Goal: Obtain resource: Download file/media

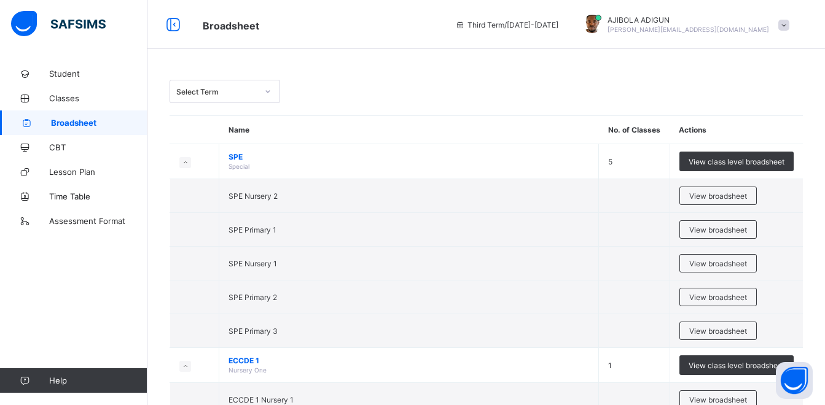
click at [263, 83] on div at bounding box center [267, 92] width 21 height 20
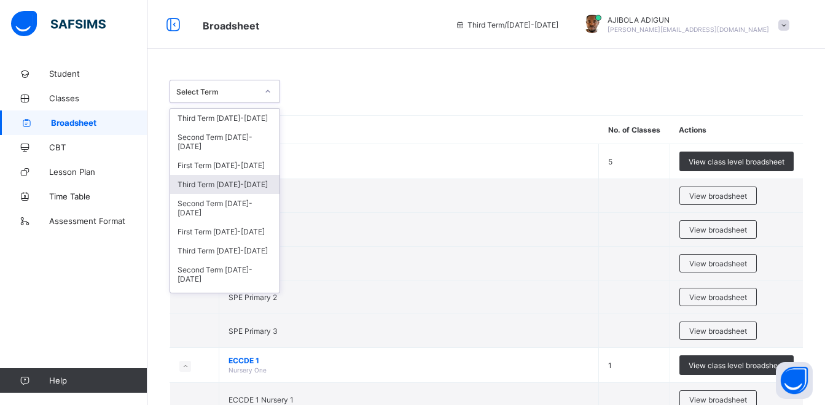
click at [230, 175] on div "Third Term [DATE]-[DATE]" at bounding box center [224, 184] width 109 height 19
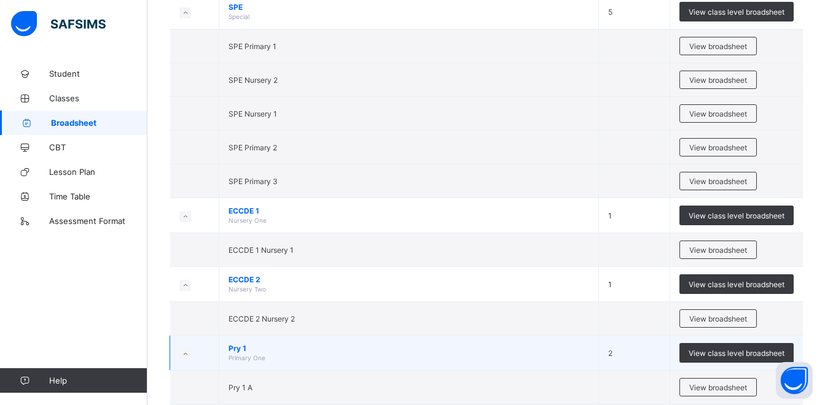
scroll to position [307, 0]
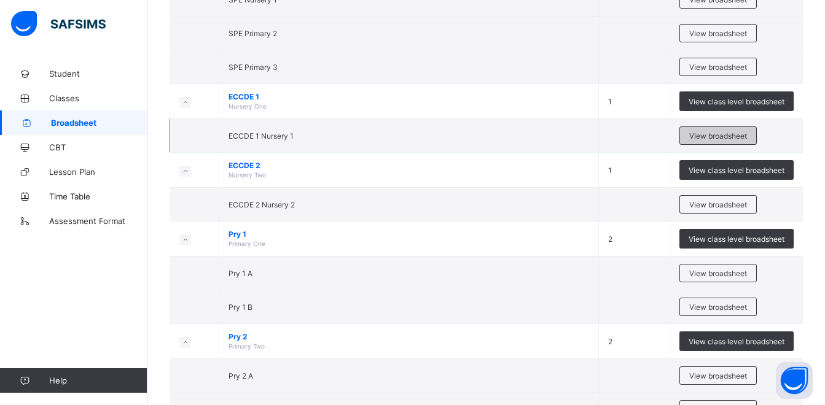
click at [727, 131] on span "View broadsheet" at bounding box center [718, 135] width 58 height 9
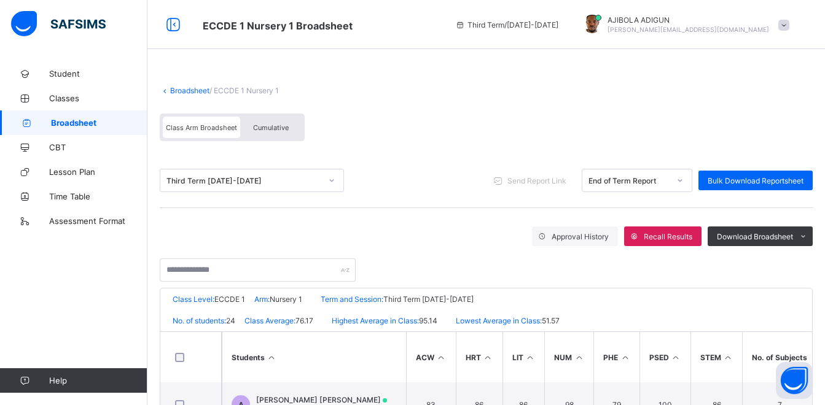
click at [256, 125] on span "Cumulative" at bounding box center [271, 127] width 36 height 9
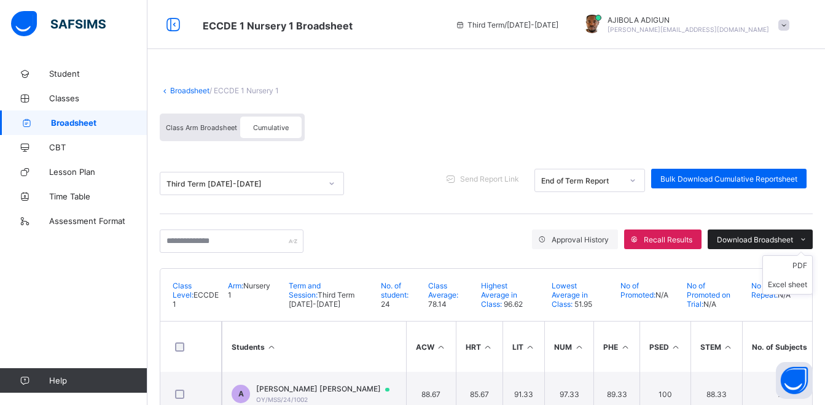
click at [783, 236] on span "Download Broadsheet" at bounding box center [755, 239] width 76 height 9
click at [803, 263] on li "PDF" at bounding box center [787, 265] width 49 height 19
click at [181, 91] on link "Broadsheet" at bounding box center [189, 90] width 39 height 9
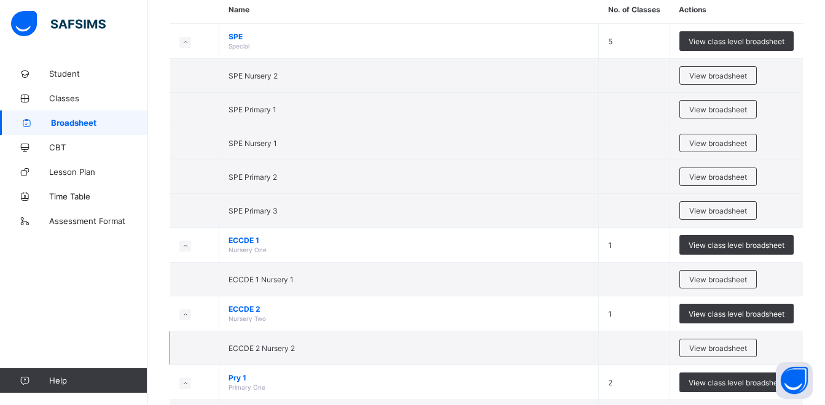
scroll to position [123, 0]
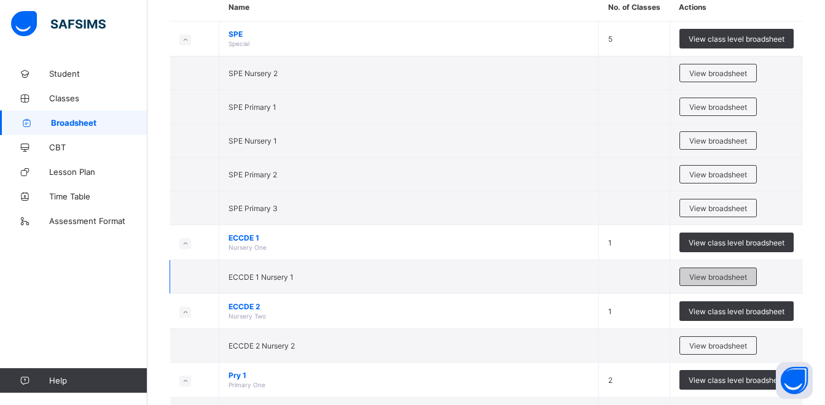
click at [739, 278] on span "View broadsheet" at bounding box center [718, 277] width 58 height 9
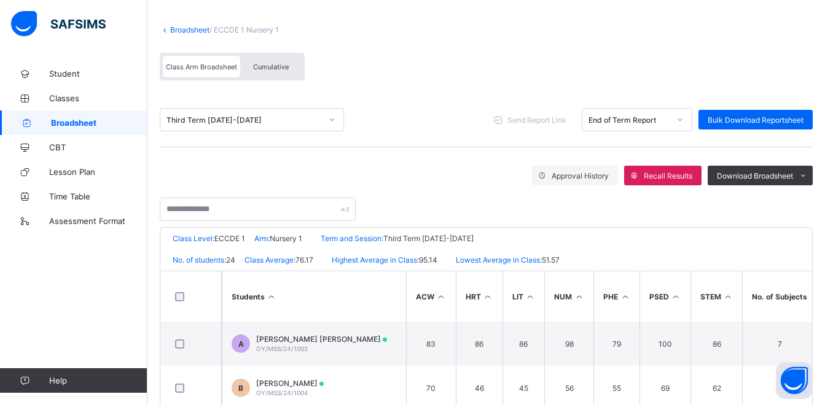
scroll to position [61, 0]
click at [804, 197] on ul "PDF Excel sheet" at bounding box center [787, 210] width 50 height 39
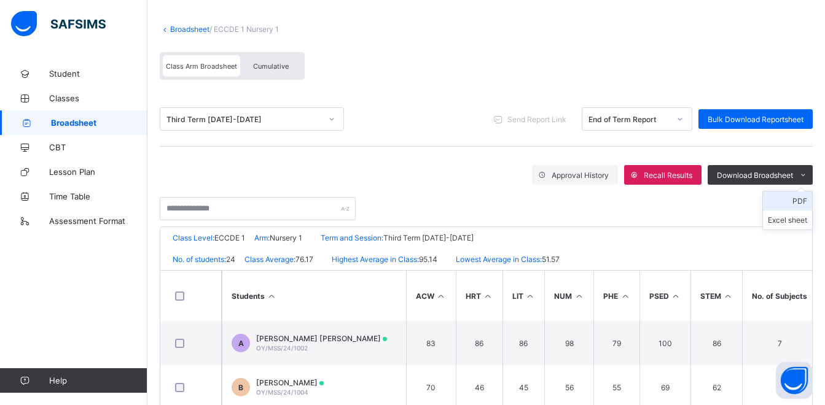
click at [805, 199] on li "PDF" at bounding box center [787, 201] width 49 height 19
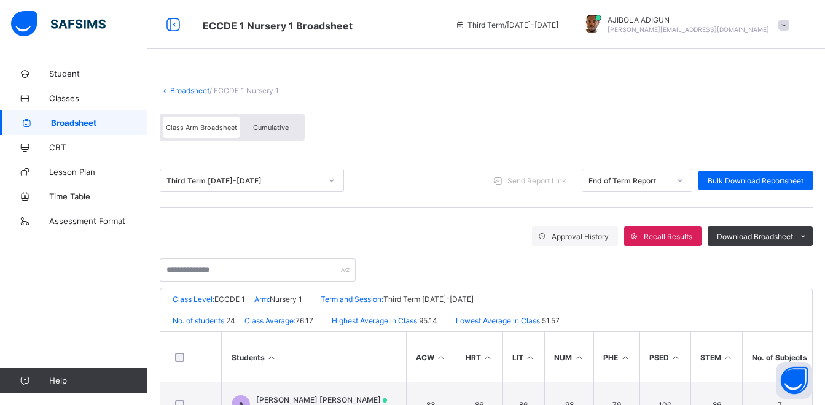
click at [181, 89] on link "Broadsheet" at bounding box center [189, 90] width 39 height 9
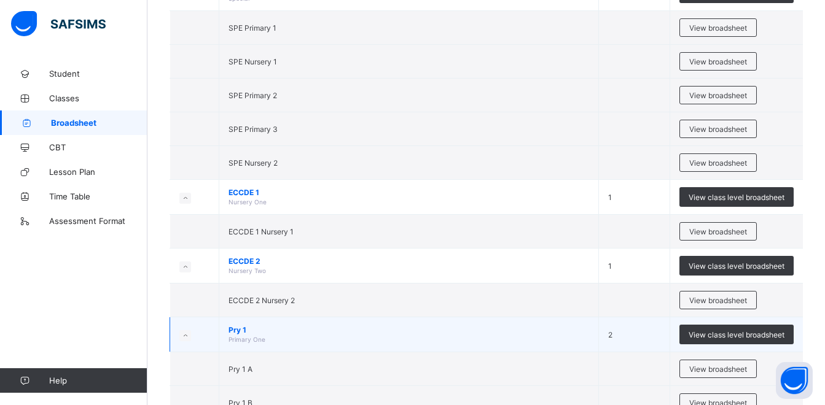
scroll to position [184, 0]
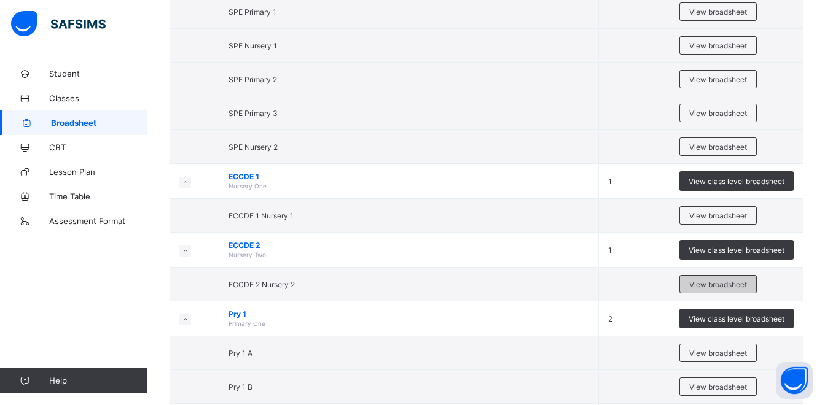
click at [742, 280] on span "View broadsheet" at bounding box center [718, 284] width 58 height 9
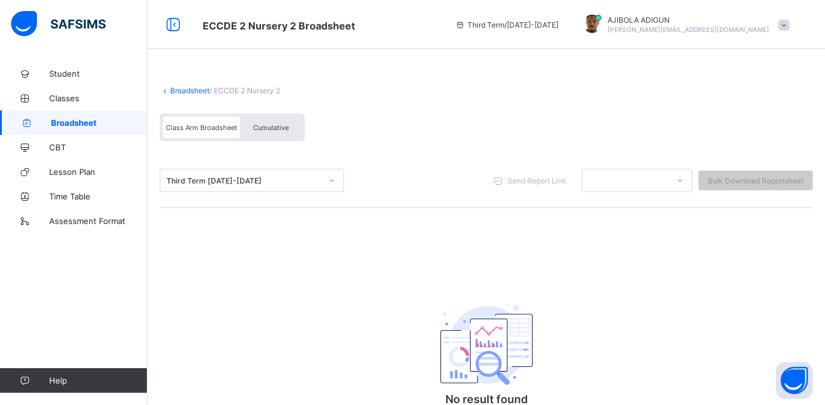
click at [332, 183] on icon at bounding box center [331, 180] width 7 height 12
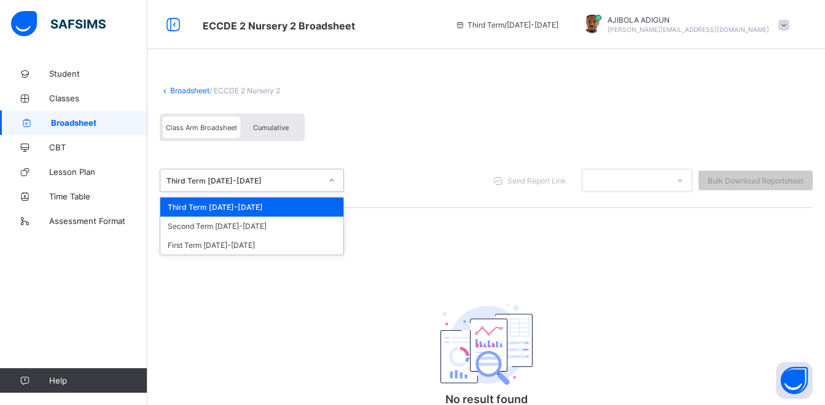
click at [235, 213] on div "Third Term [DATE]-[DATE]" at bounding box center [251, 207] width 183 height 19
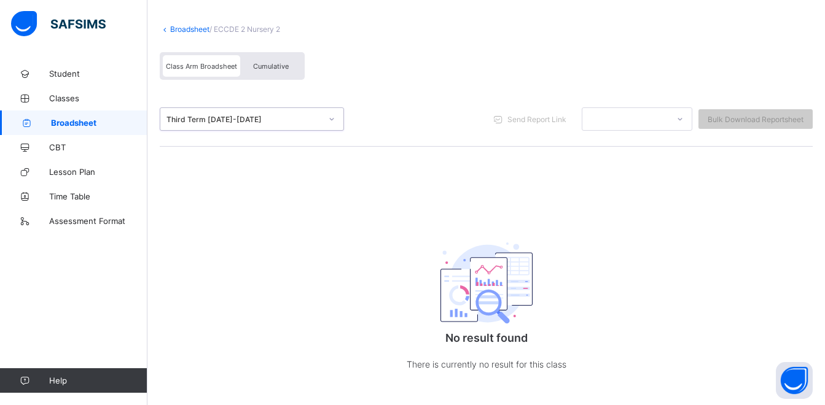
scroll to position [78, 0]
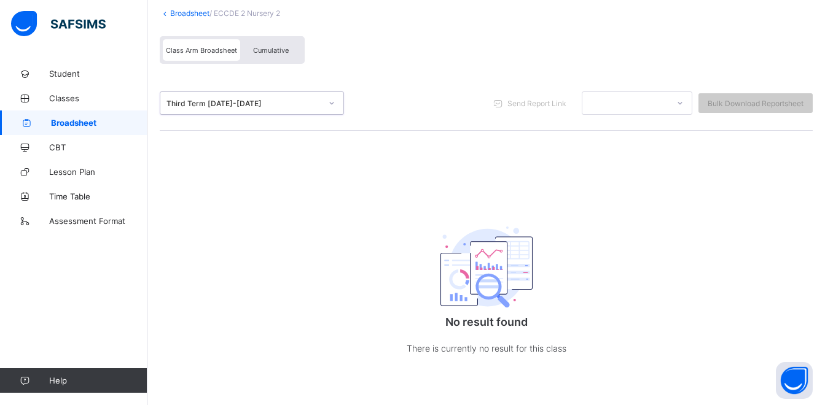
click at [265, 48] on span "Cumulative" at bounding box center [271, 50] width 36 height 9
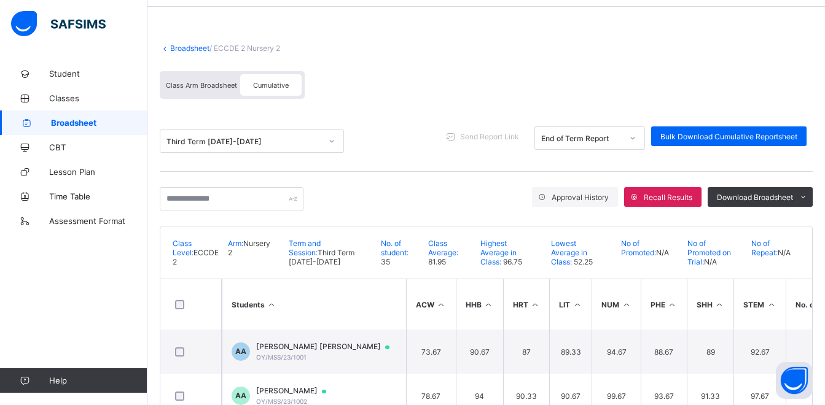
scroll to position [61, 0]
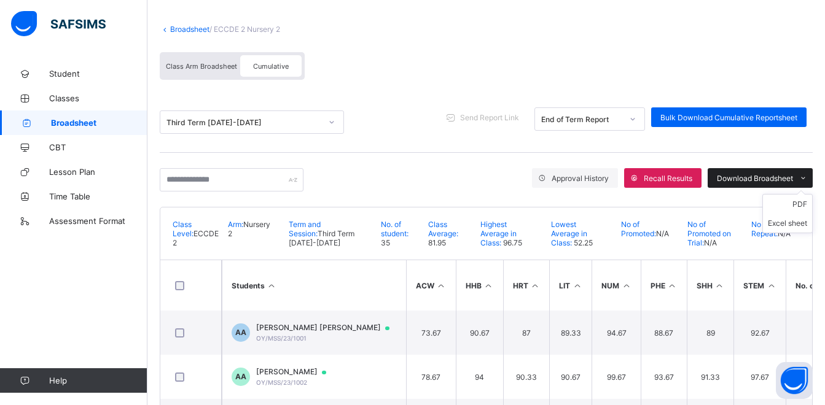
click at [763, 174] on span "Download Broadsheet" at bounding box center [755, 178] width 76 height 9
click at [790, 205] on li "PDF" at bounding box center [787, 204] width 49 height 19
